Goal: Task Accomplishment & Management: Manage account settings

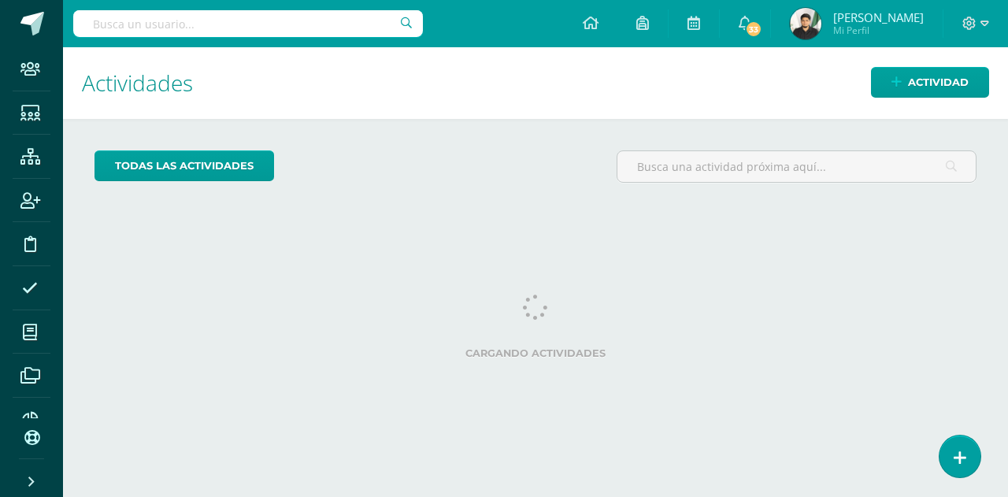
click at [291, 18] on input "text" at bounding box center [248, 23] width 350 height 27
type input "elias salazar"
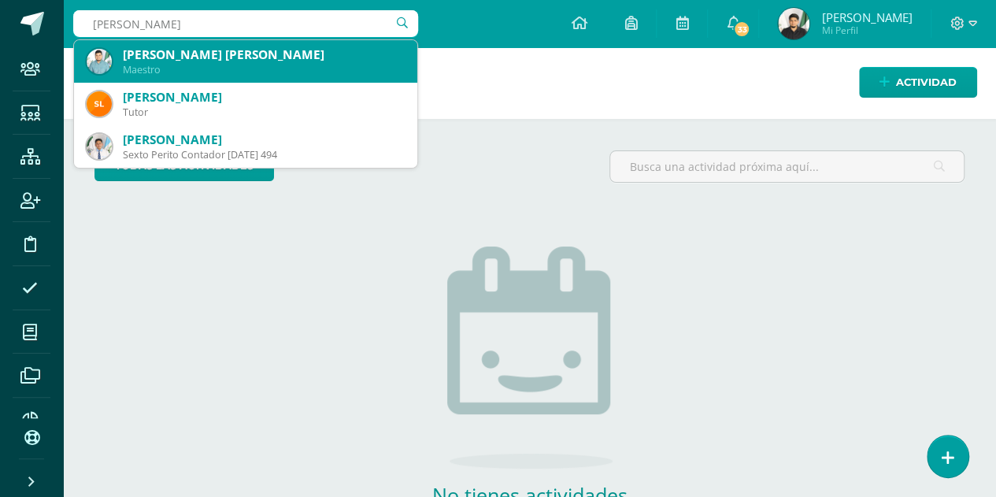
click at [260, 50] on div "[PERSON_NAME] [PERSON_NAME]" at bounding box center [264, 54] width 282 height 17
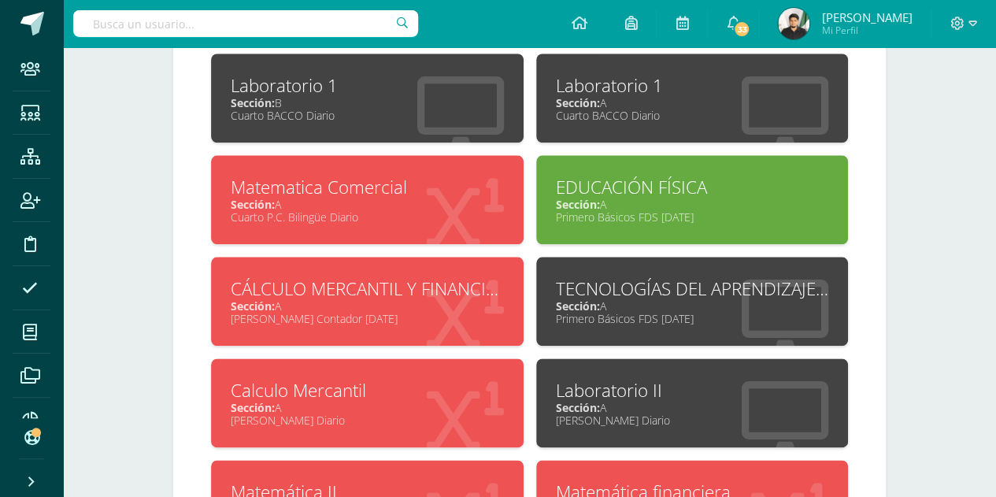
scroll to position [761, 0]
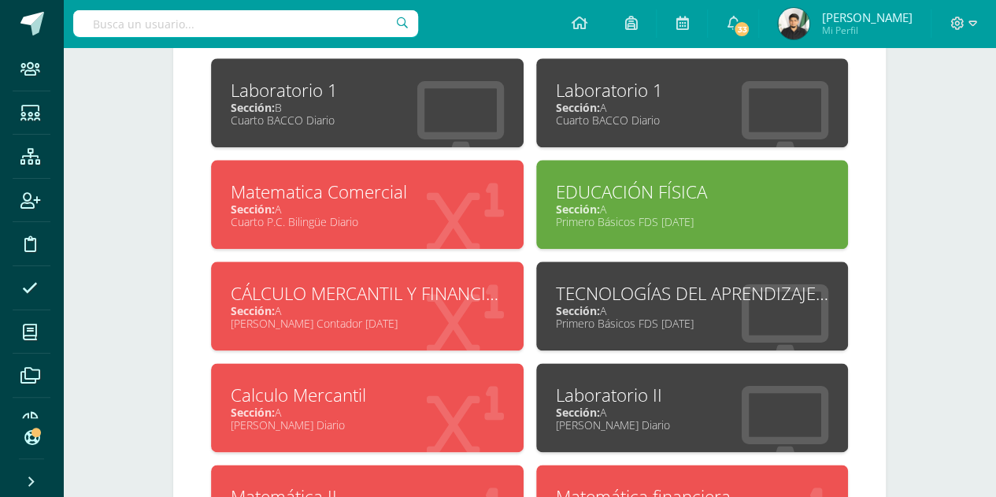
click at [334, 78] on div "Laboratorio 1" at bounding box center [367, 90] width 273 height 24
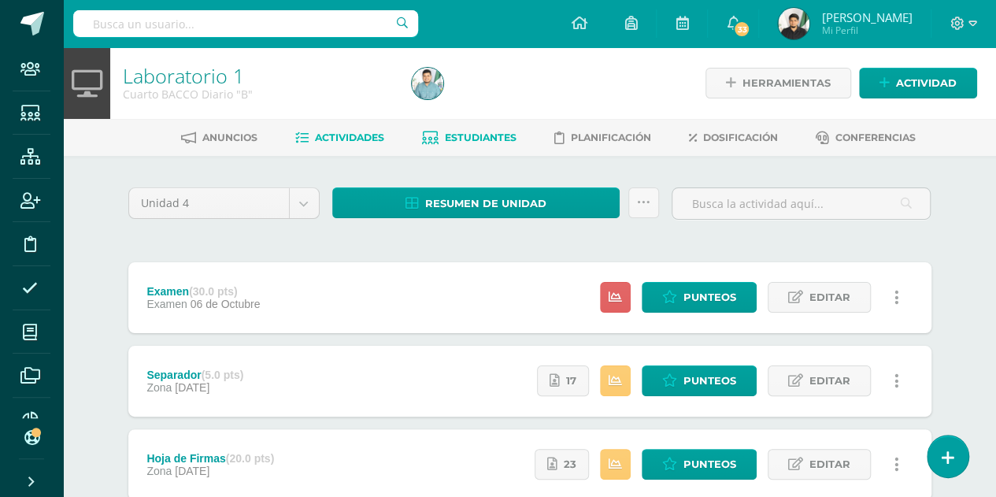
click at [447, 138] on span "Estudiantes" at bounding box center [481, 138] width 72 height 12
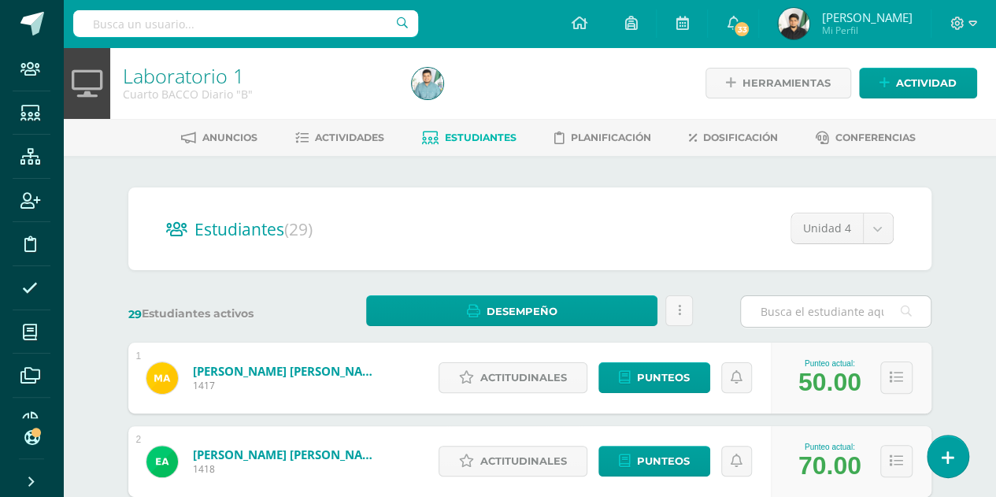
click at [777, 314] on input "text" at bounding box center [836, 311] width 190 height 31
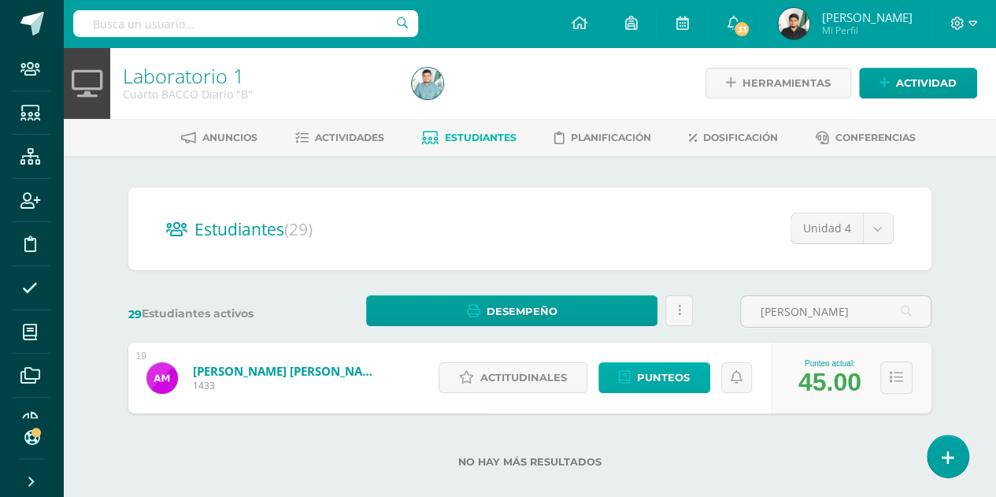
type input "mulul"
click at [658, 376] on span "Punteos" at bounding box center [663, 377] width 53 height 29
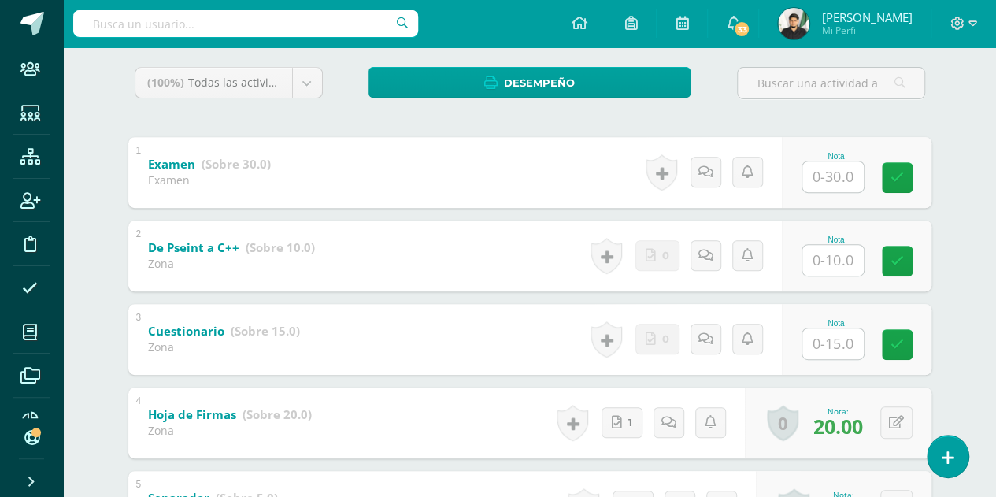
scroll to position [254, 0]
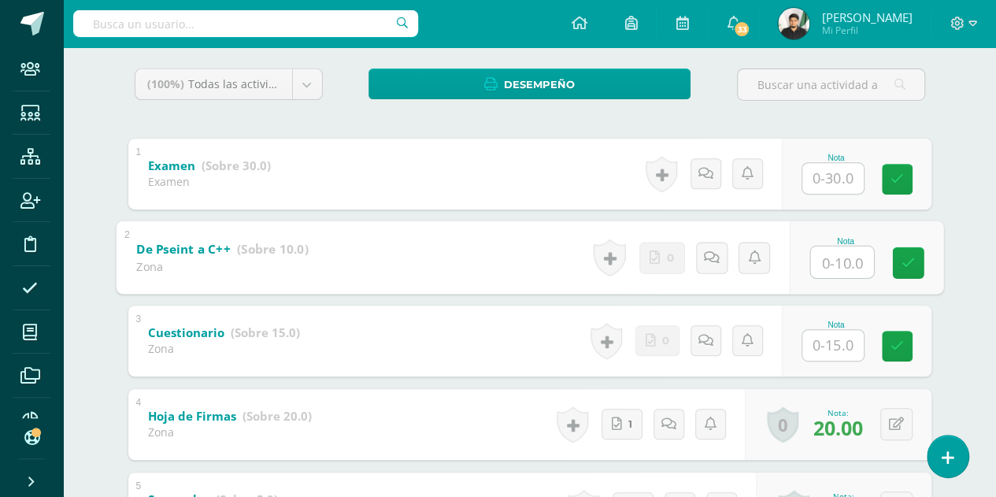
click at [847, 262] on input "text" at bounding box center [841, 262] width 63 height 32
type input "10"
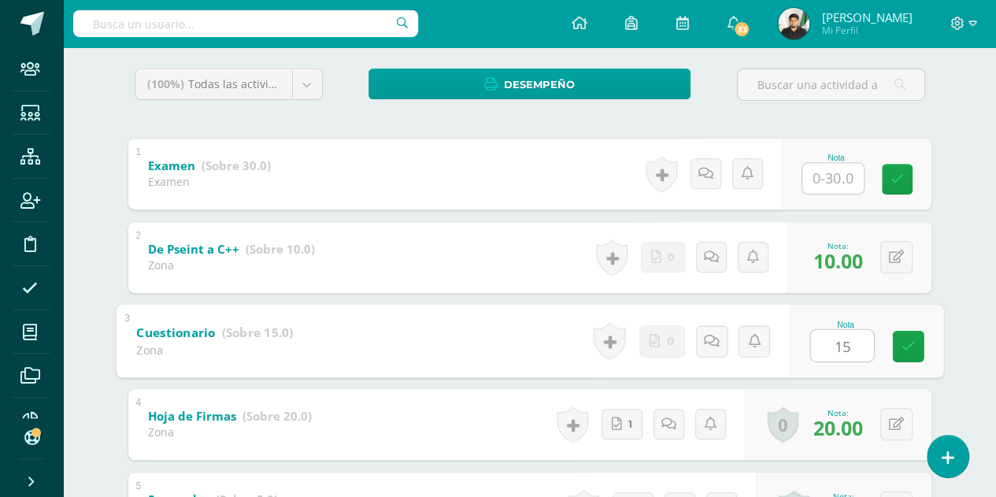
type input "15"
click at [539, 230] on div "2 De Pseint a C++ (Sobre 10.0) Zona Nota 10.00 0 Logros Logros obtenidos" at bounding box center [529, 257] width 803 height 71
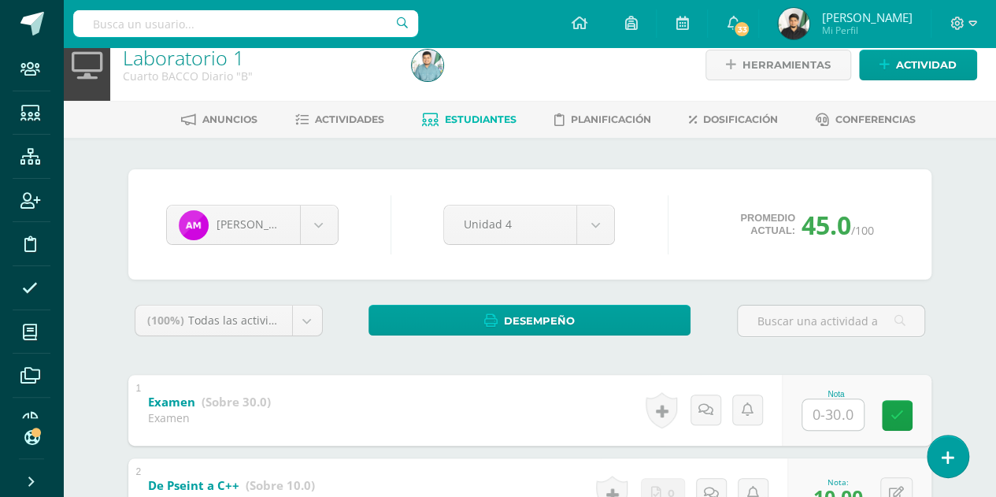
scroll to position [0, 0]
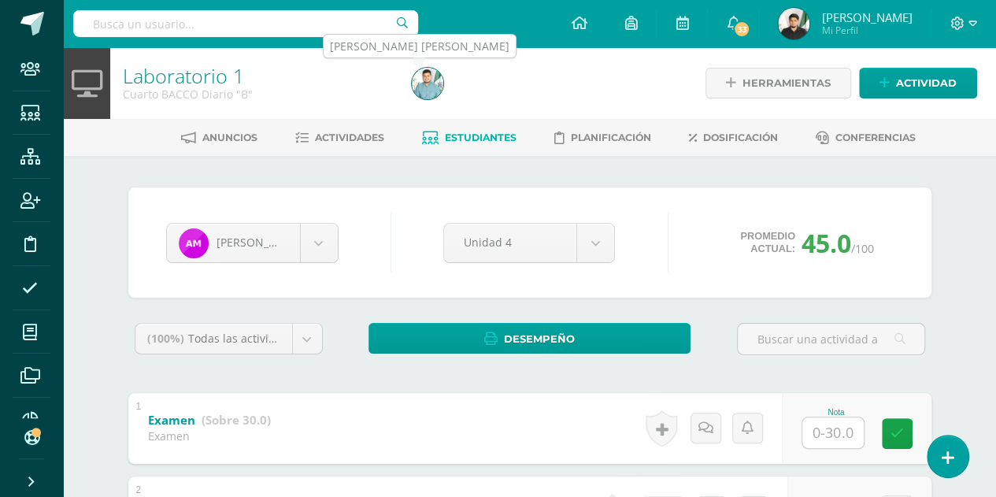
click at [439, 87] on img at bounding box center [428, 84] width 32 height 32
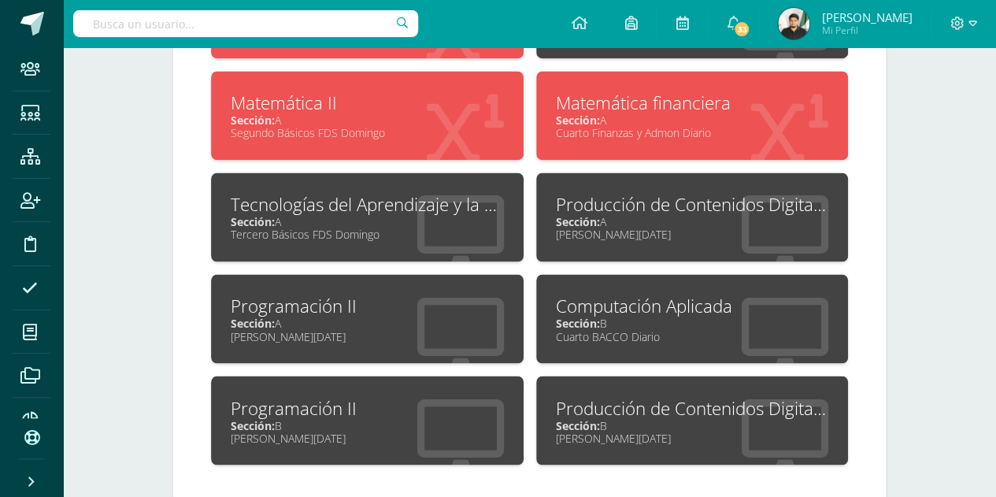
scroll to position [1181, 0]
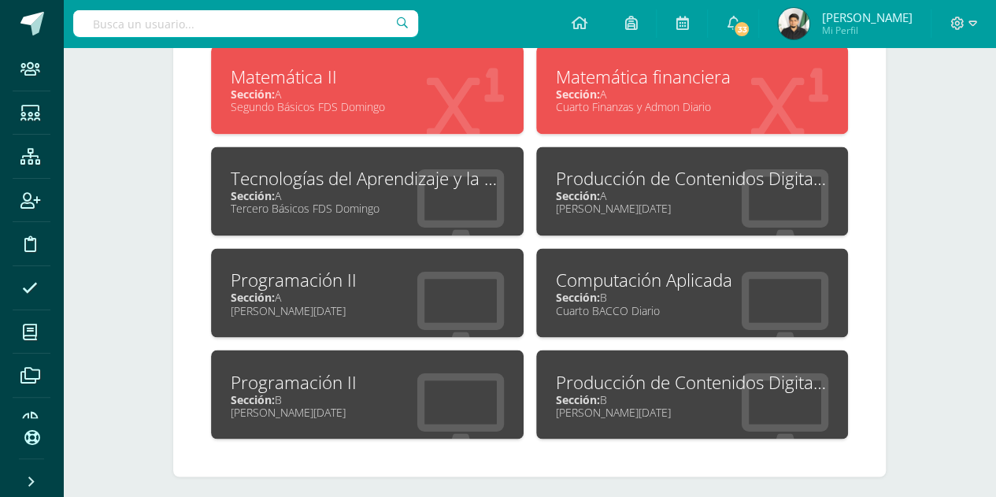
click at [682, 302] on div "Cuarto BACCO Diario" at bounding box center [692, 309] width 273 height 15
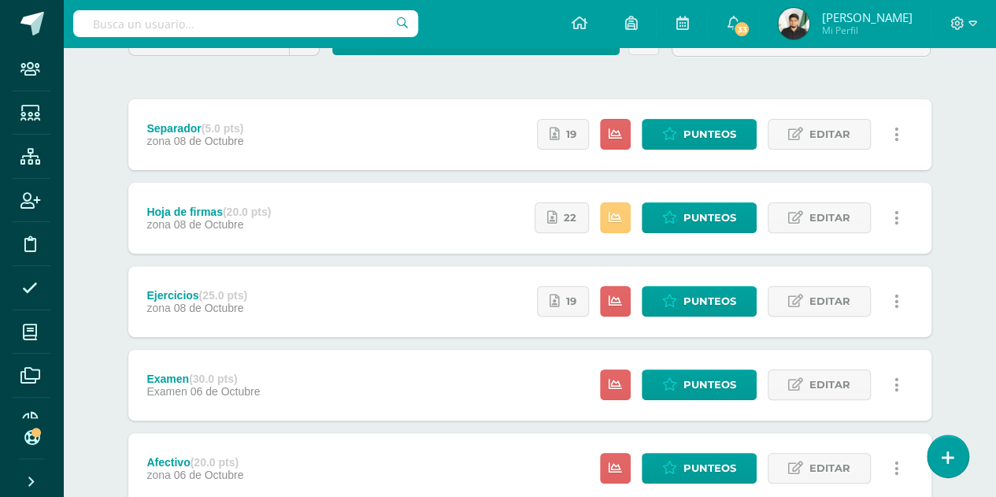
scroll to position [273, 0]
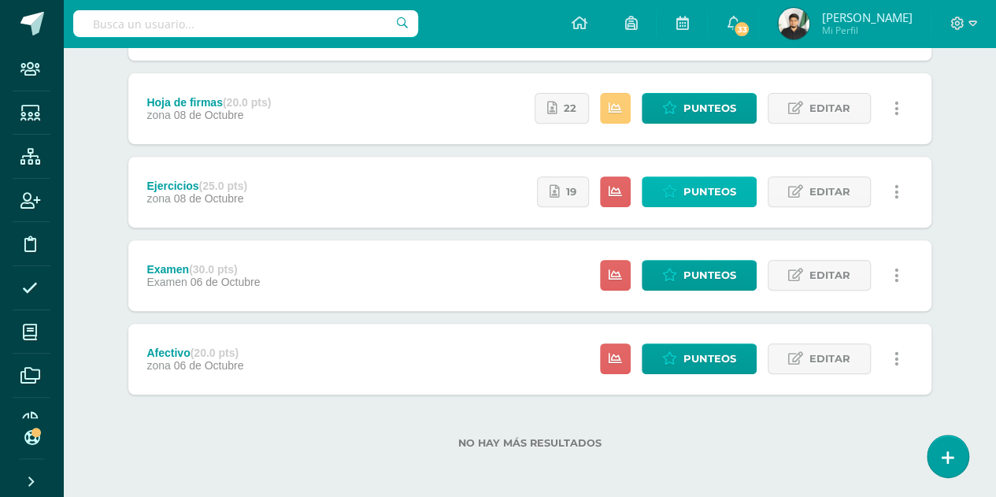
click at [714, 188] on span "Punteos" at bounding box center [710, 191] width 53 height 29
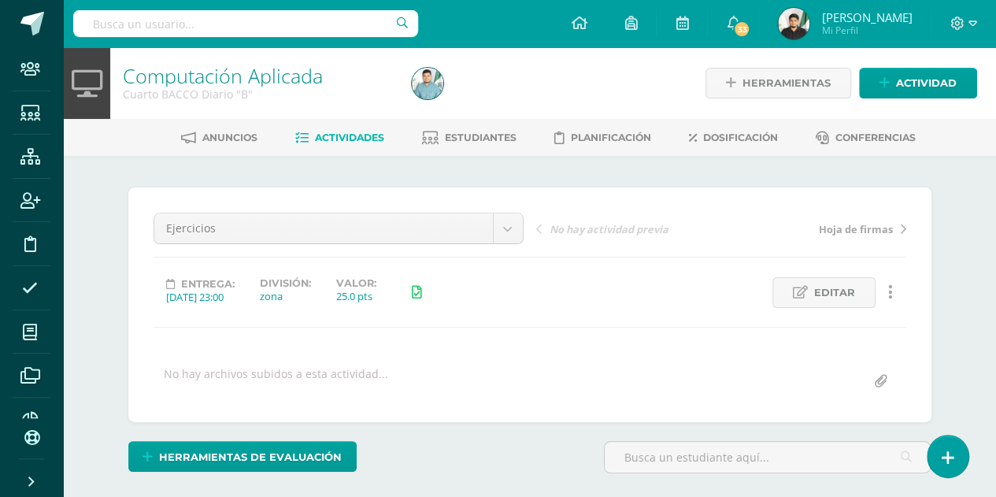
scroll to position [217, 0]
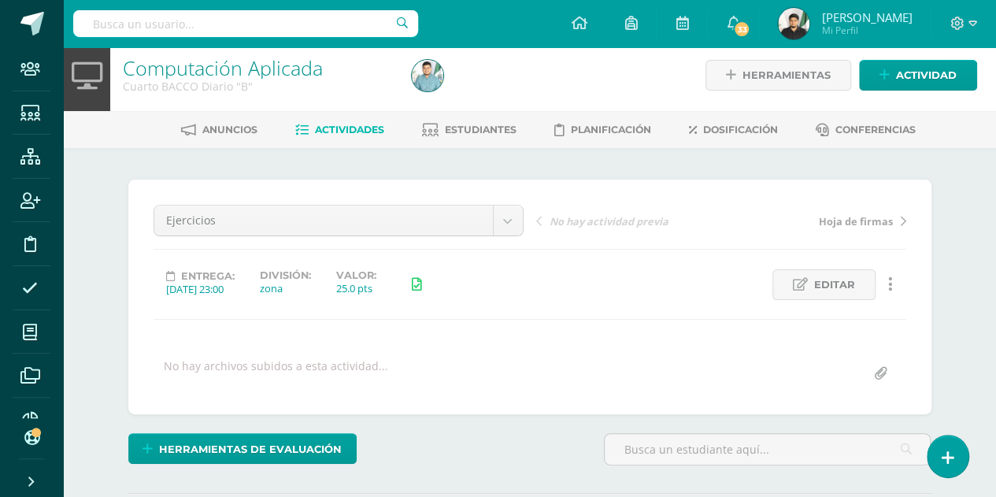
scroll to position [0, 0]
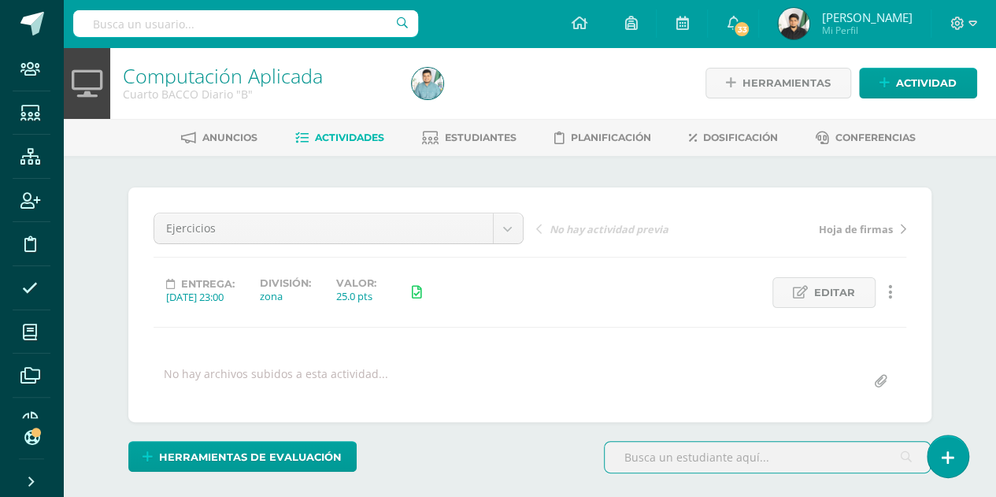
click at [643, 467] on input "text" at bounding box center [768, 457] width 326 height 31
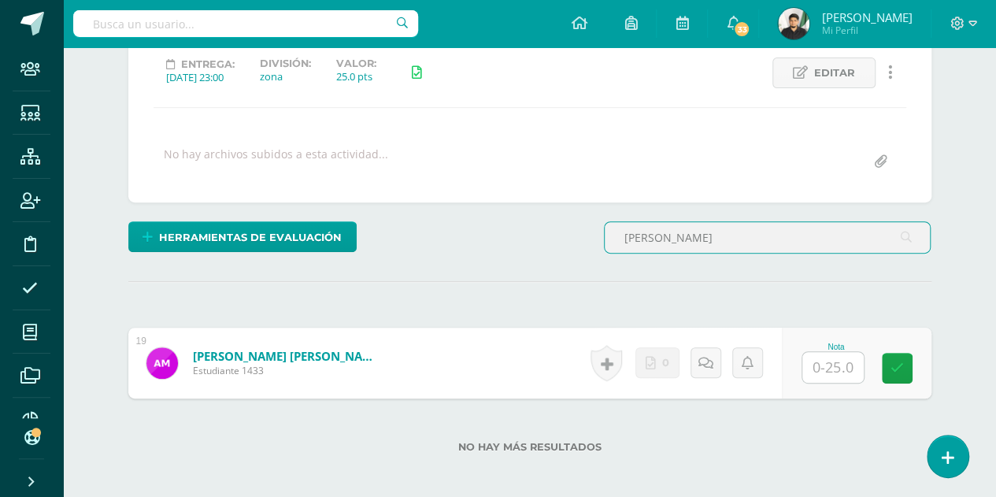
scroll to position [221, 0]
type input "m"
click at [778, 225] on input "text" at bounding box center [768, 236] width 326 height 31
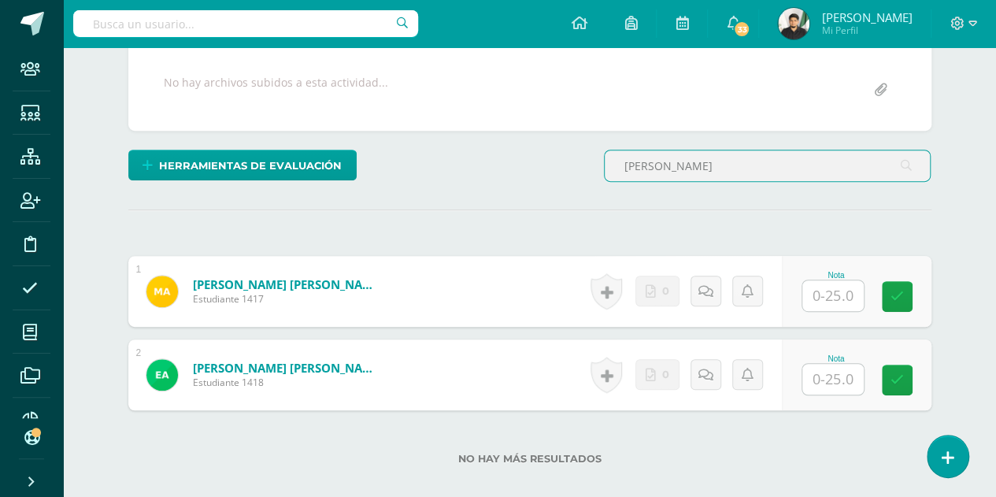
scroll to position [329, 0]
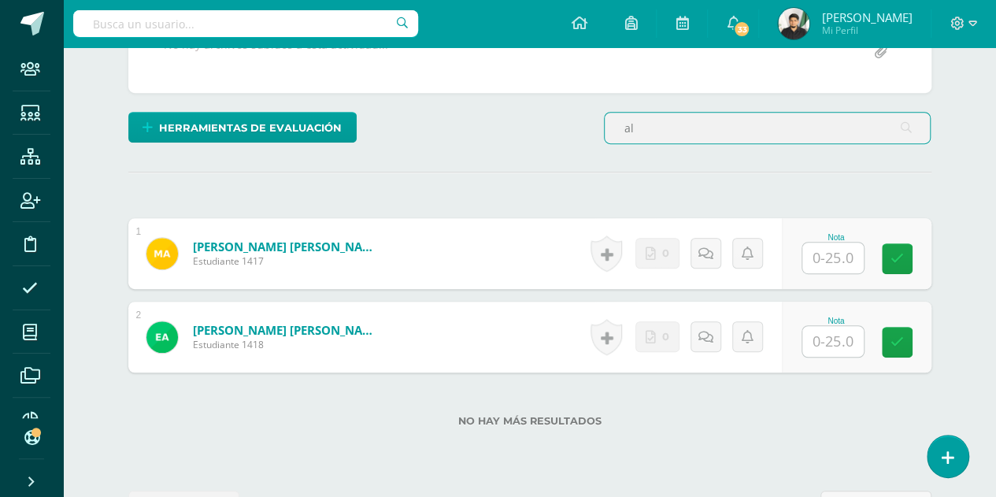
type input "a"
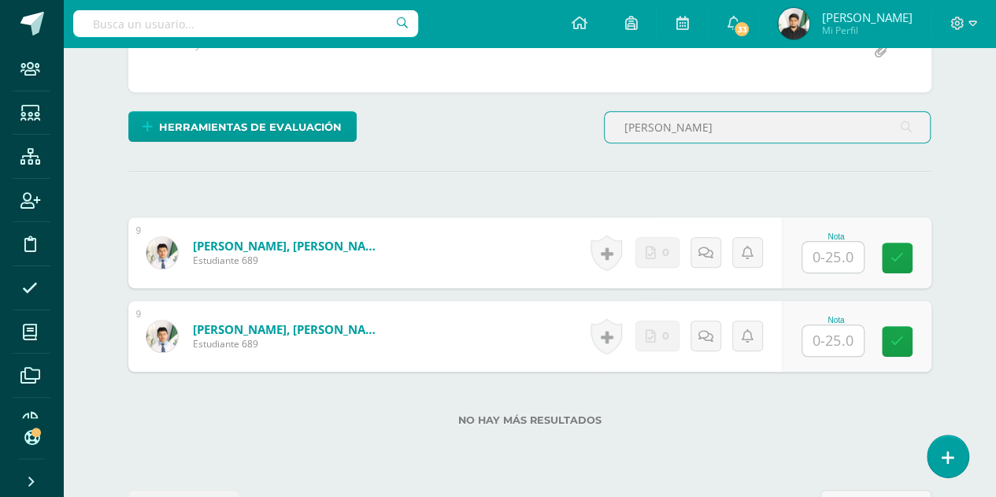
type input "Cazun"
click at [472, 217] on form "Cazún Hernández, Edgar Samuel Estudiante 689 Nota 0 Logros N/A" at bounding box center [529, 252] width 803 height 71
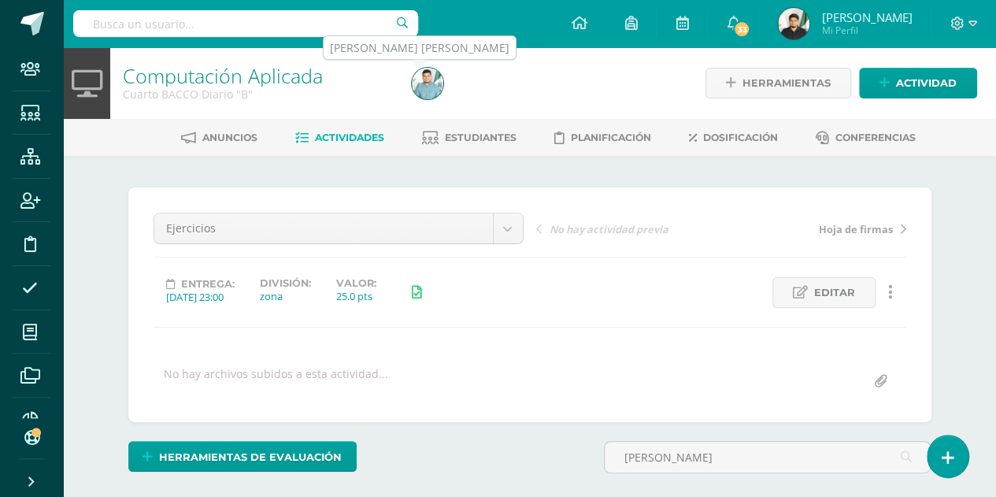
click at [428, 90] on img at bounding box center [428, 84] width 32 height 32
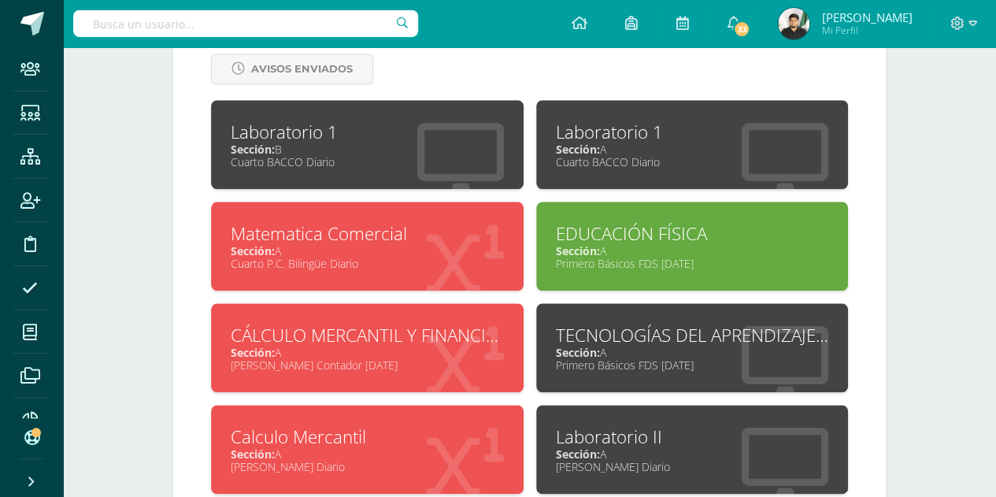
scroll to position [720, 0]
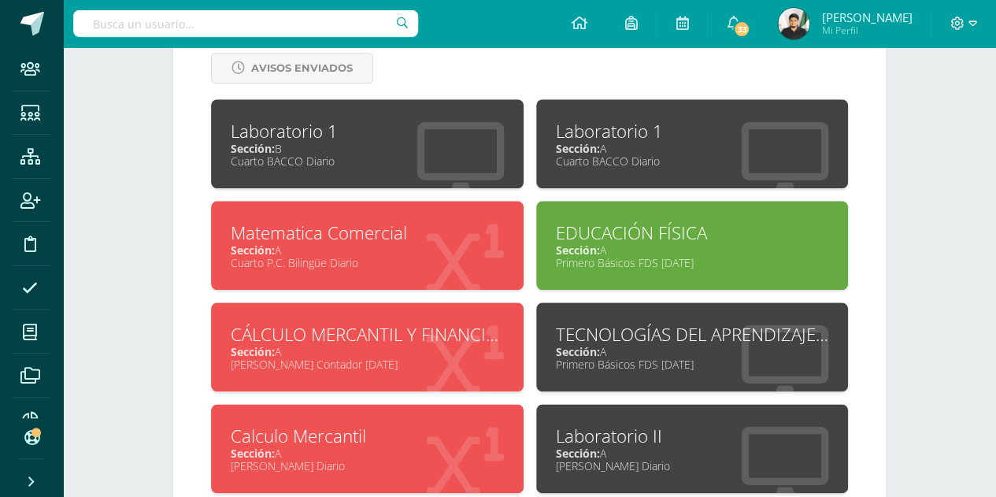
click at [573, 143] on span "Sección:" at bounding box center [578, 148] width 44 height 15
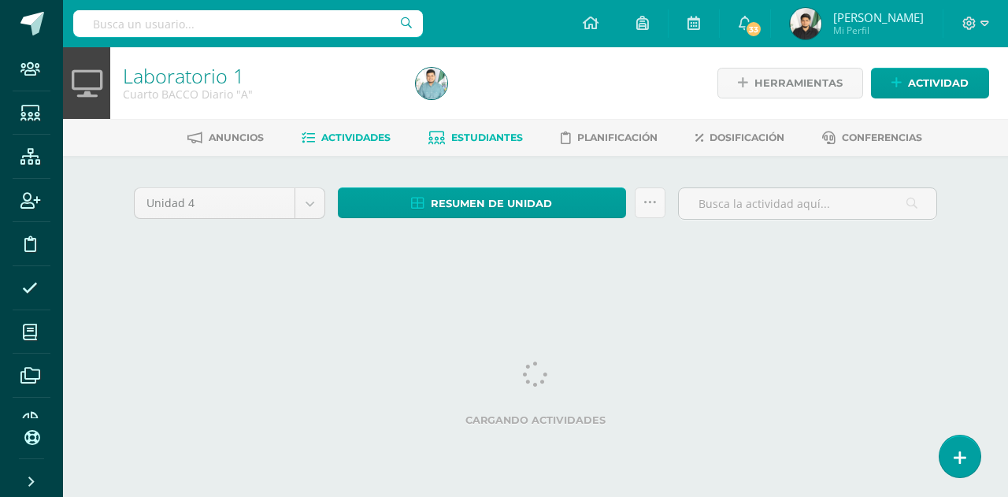
click at [494, 132] on span "Estudiantes" at bounding box center [487, 138] width 72 height 12
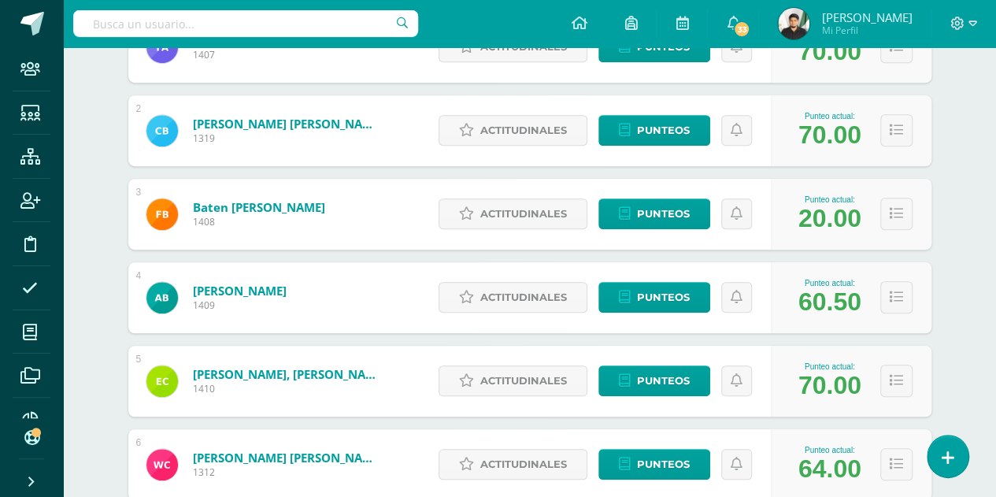
scroll to position [332, 0]
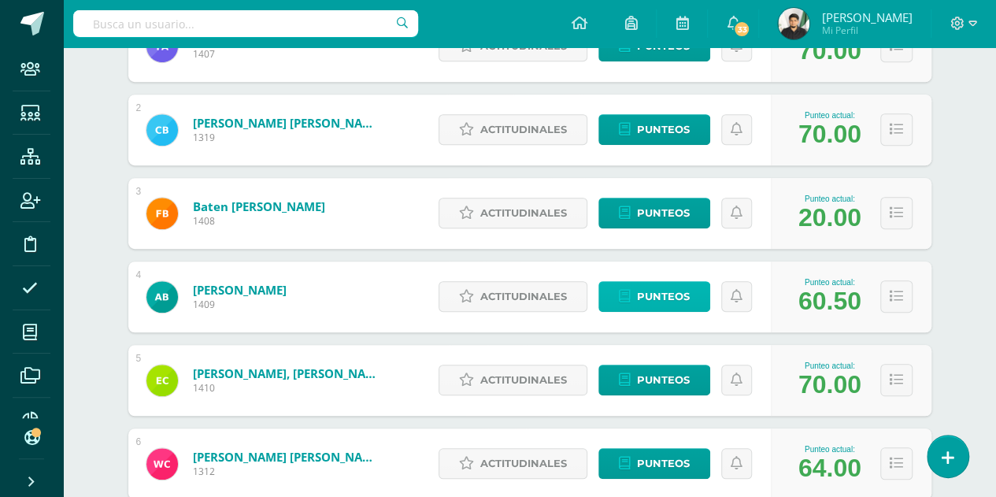
click at [657, 292] on span "Punteos" at bounding box center [663, 296] width 53 height 29
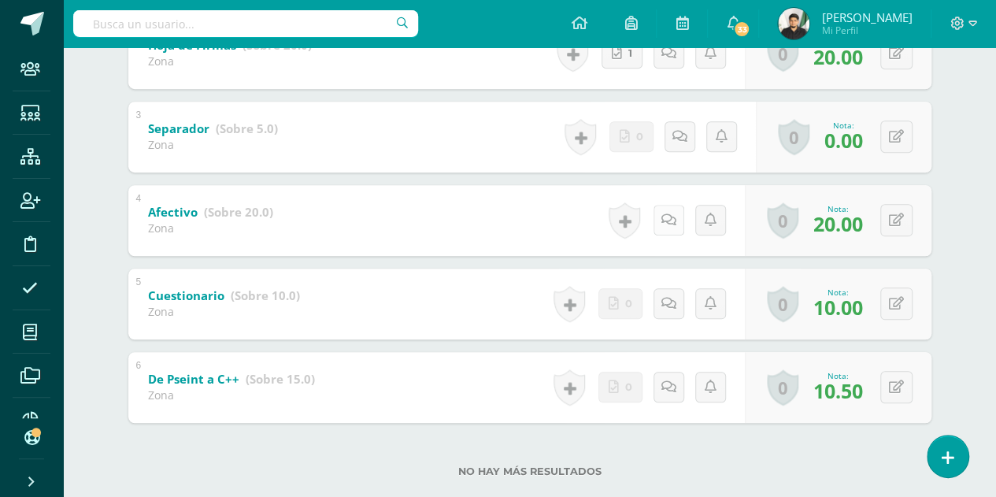
scroll to position [458, 0]
click at [888, 138] on div "0 [GEOGRAPHIC_DATA] Logros obtenidos Aún no hay logros agregados Nota: 0.00" at bounding box center [852, 137] width 180 height 73
click at [918, 130] on button at bounding box center [907, 137] width 33 height 33
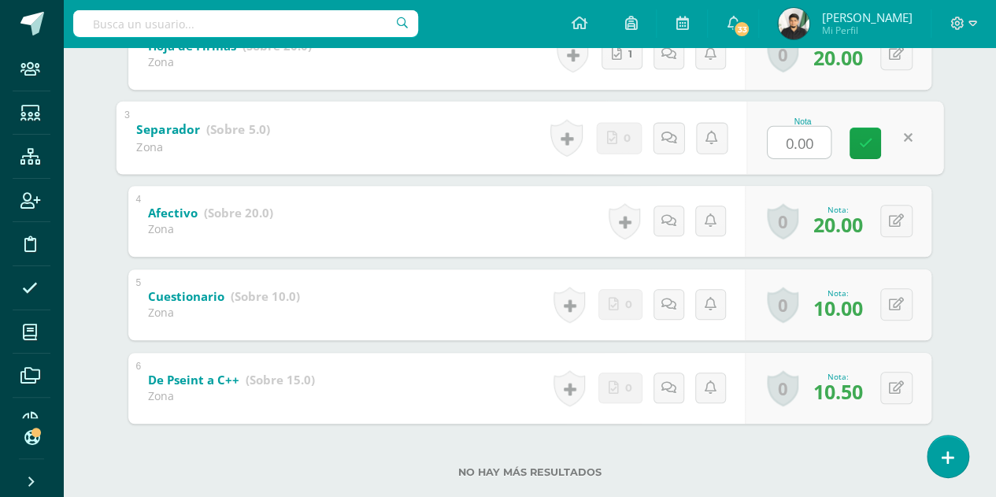
type input "3"
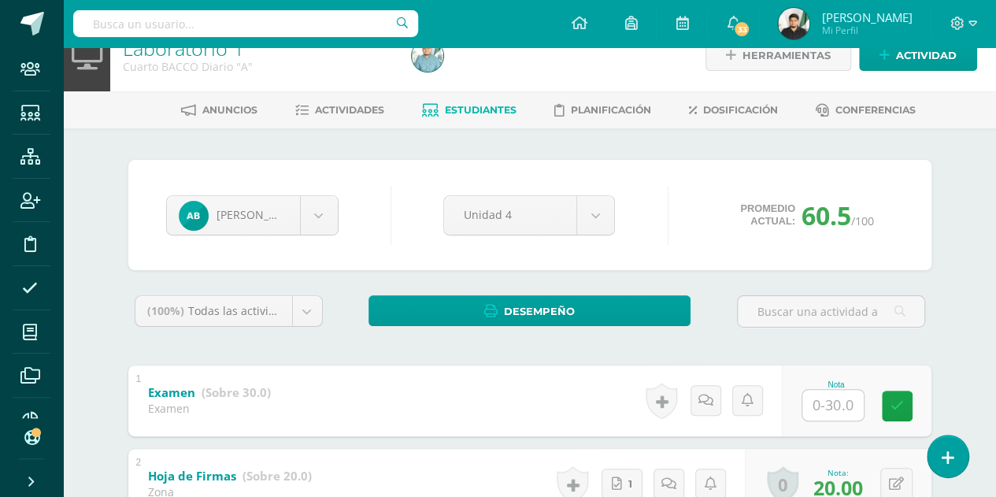
scroll to position [0, 0]
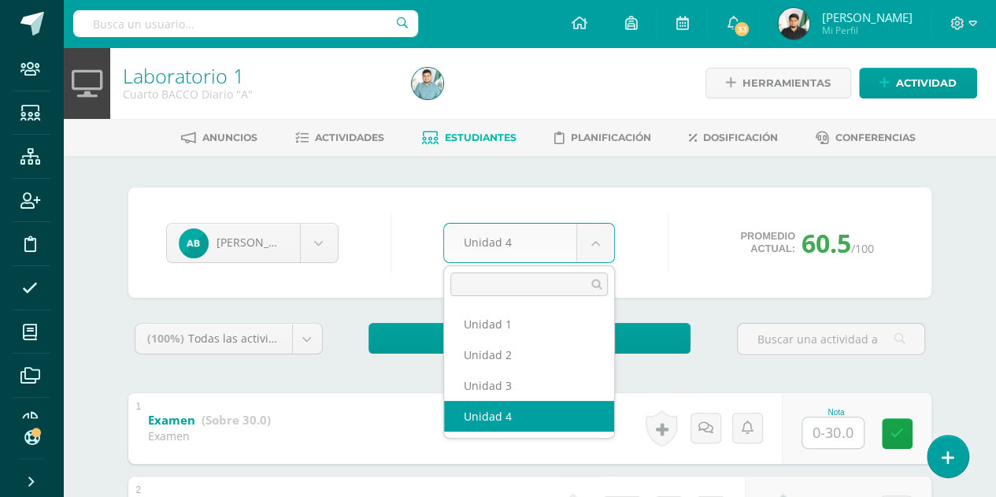
click at [564, 242] on body "Staff Estudiantes Estructura Inscripción Disciplina Asistencia Mis cursos Archi…" at bounding box center [498, 493] width 996 height 986
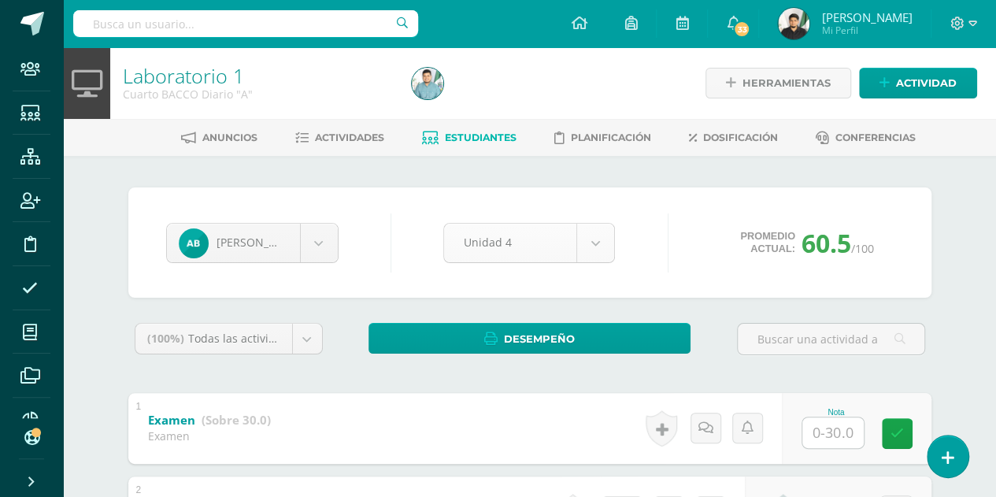
click at [564, 242] on body "Staff Estudiantes Estructura Inscripción Disciplina Asistencia Mis cursos Archi…" at bounding box center [498, 493] width 996 height 986
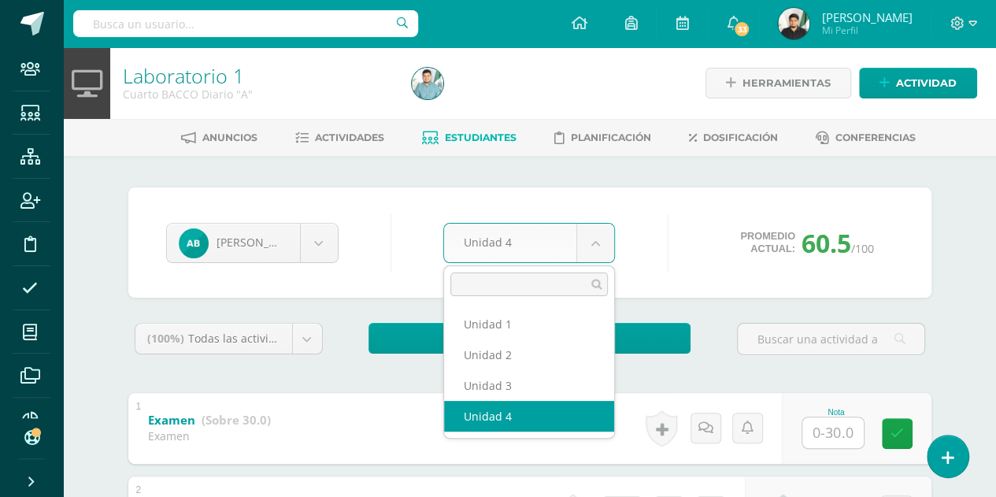
click at [564, 242] on body "Staff Estudiantes Estructura Inscripción Disciplina Asistencia Mis cursos Archi…" at bounding box center [498, 493] width 996 height 986
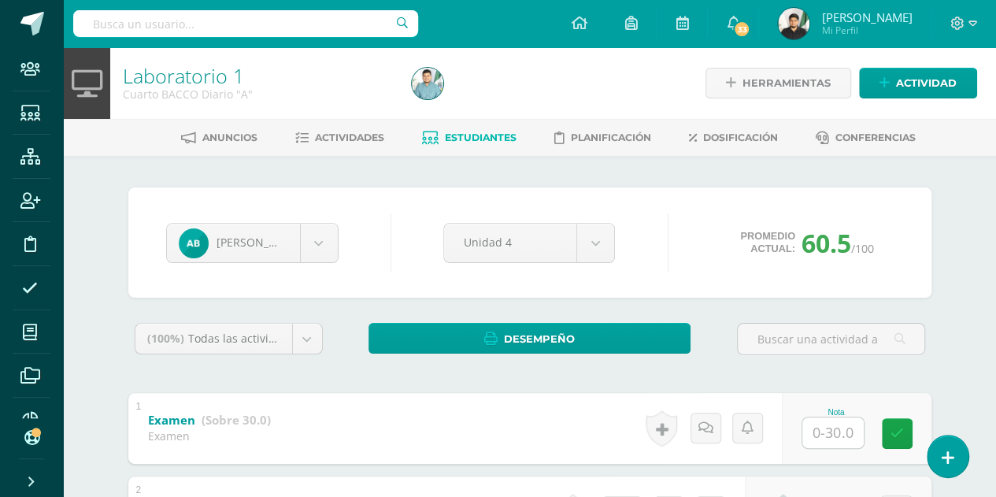
click at [532, 179] on body "Staff Estudiantes Estructura Inscripción Disciplina Asistencia Mis cursos Archi…" at bounding box center [498, 493] width 996 height 986
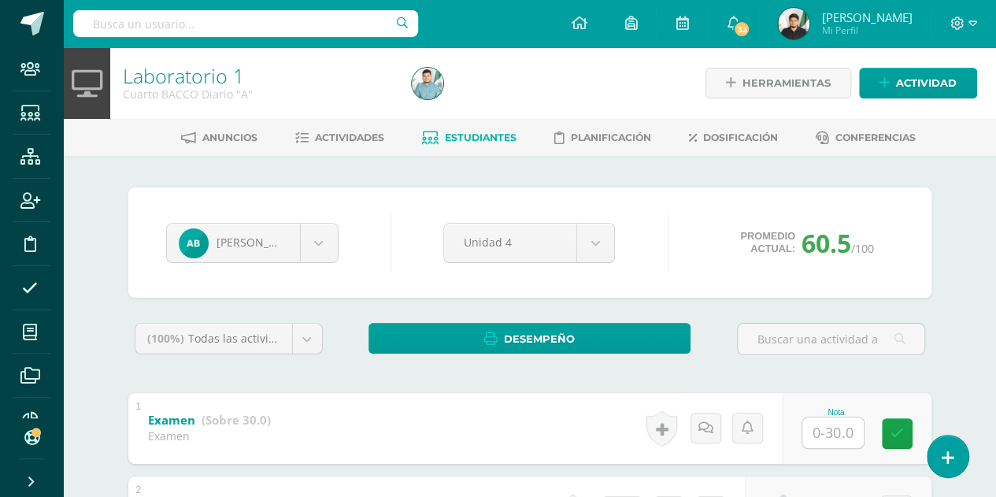
click at [543, 210] on div "[PERSON_NAME] [PERSON_NAME] [PERSON_NAME] [PERSON_NAME] [PERSON_NAME] [PERSON_N…" at bounding box center [529, 242] width 803 height 110
